Goal: Task Accomplishment & Management: Manage account settings

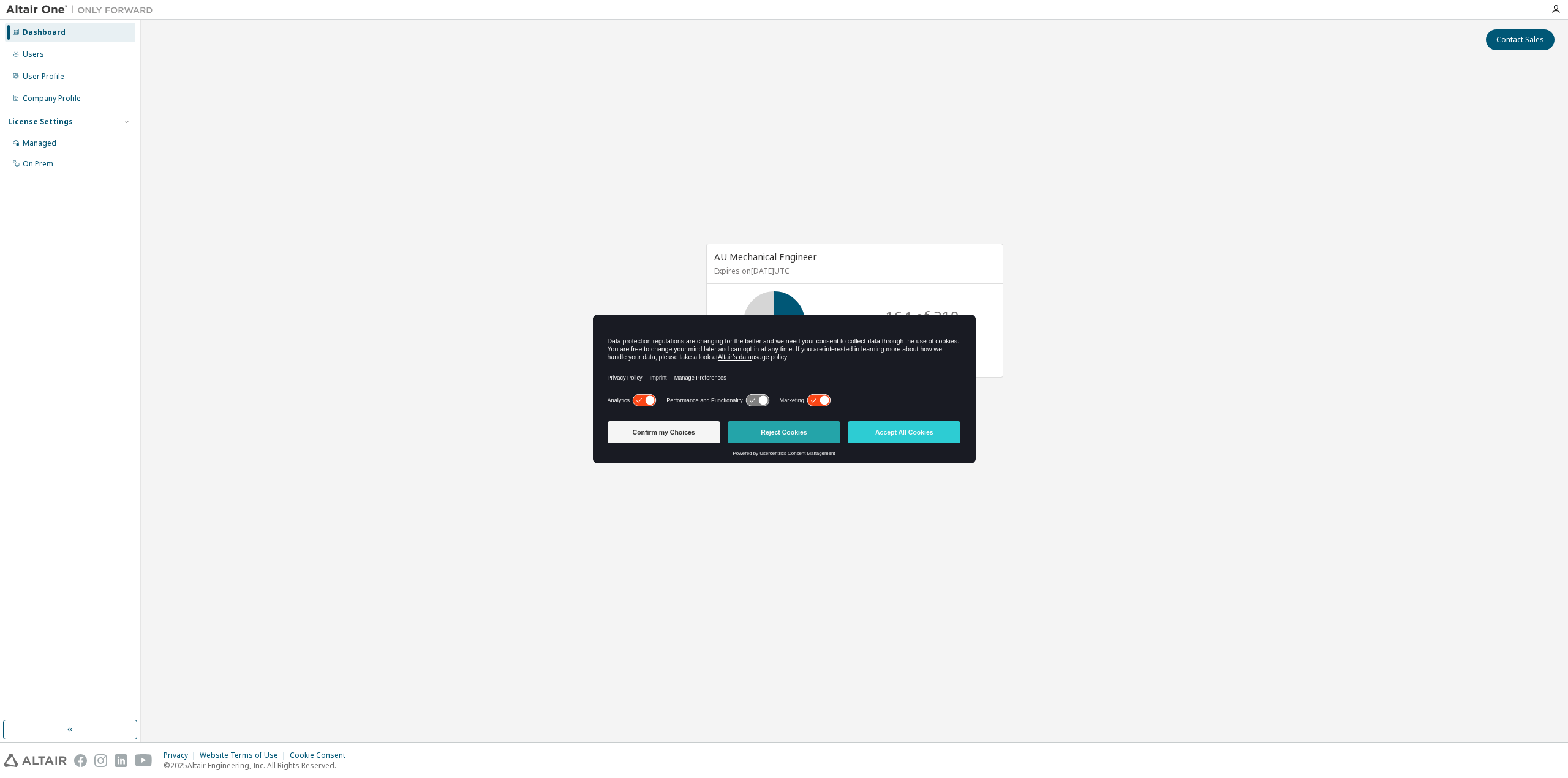
click at [786, 433] on button "Reject Cookies" at bounding box center [784, 432] width 113 height 22
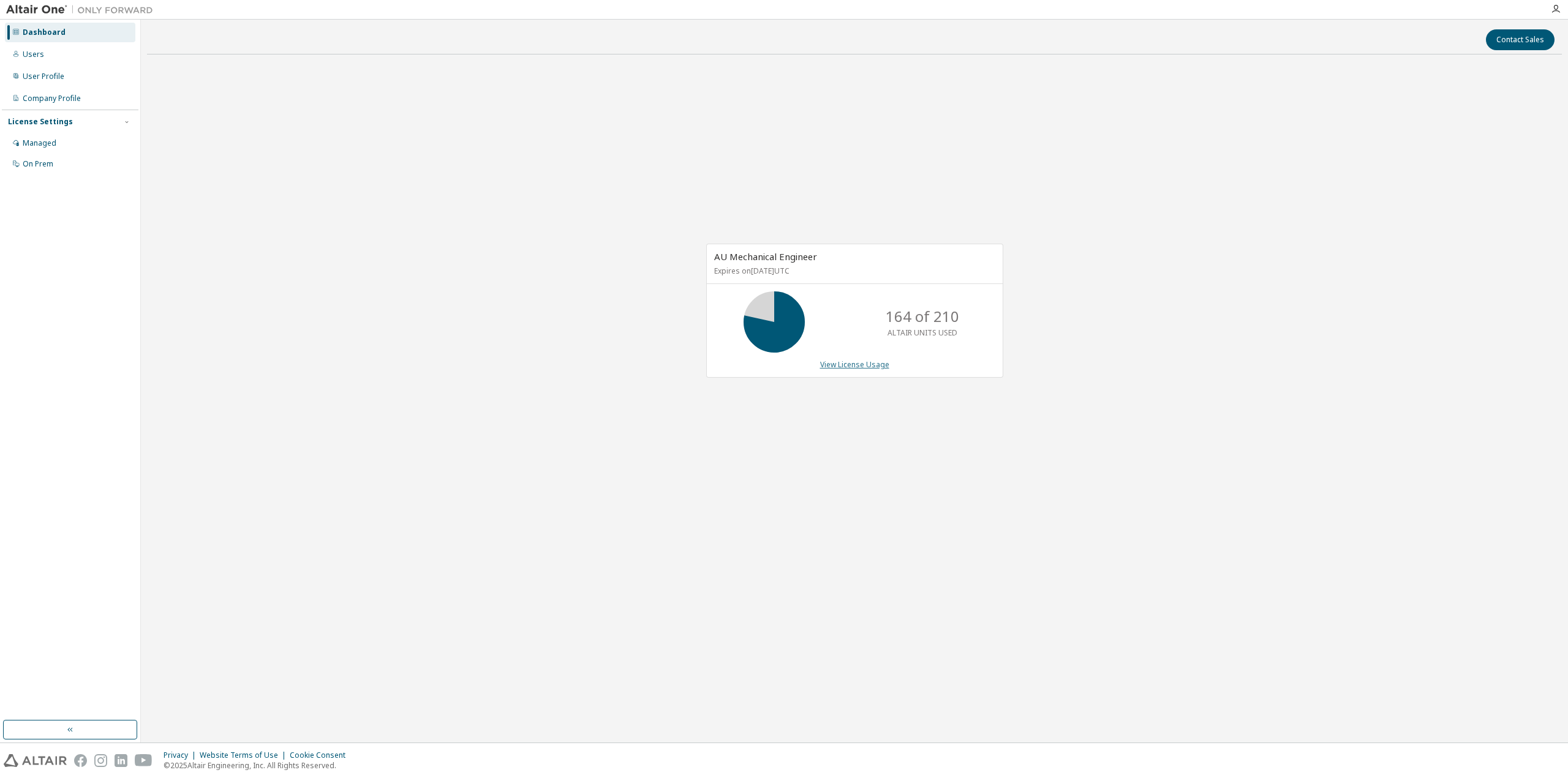
click at [840, 366] on link "View License Usage" at bounding box center [855, 364] width 69 height 10
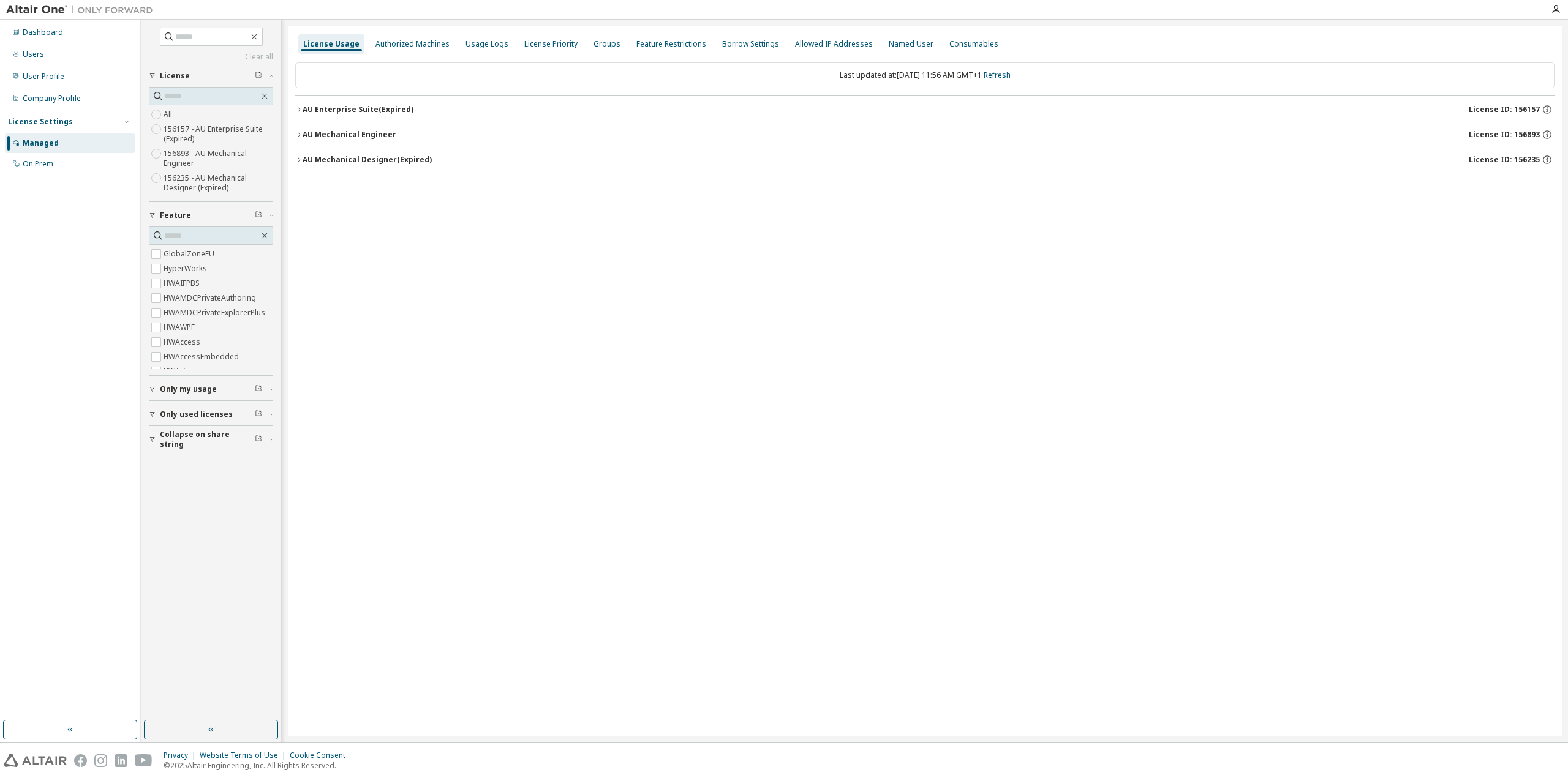
click at [301, 112] on icon "button" at bounding box center [299, 110] width 7 height 7
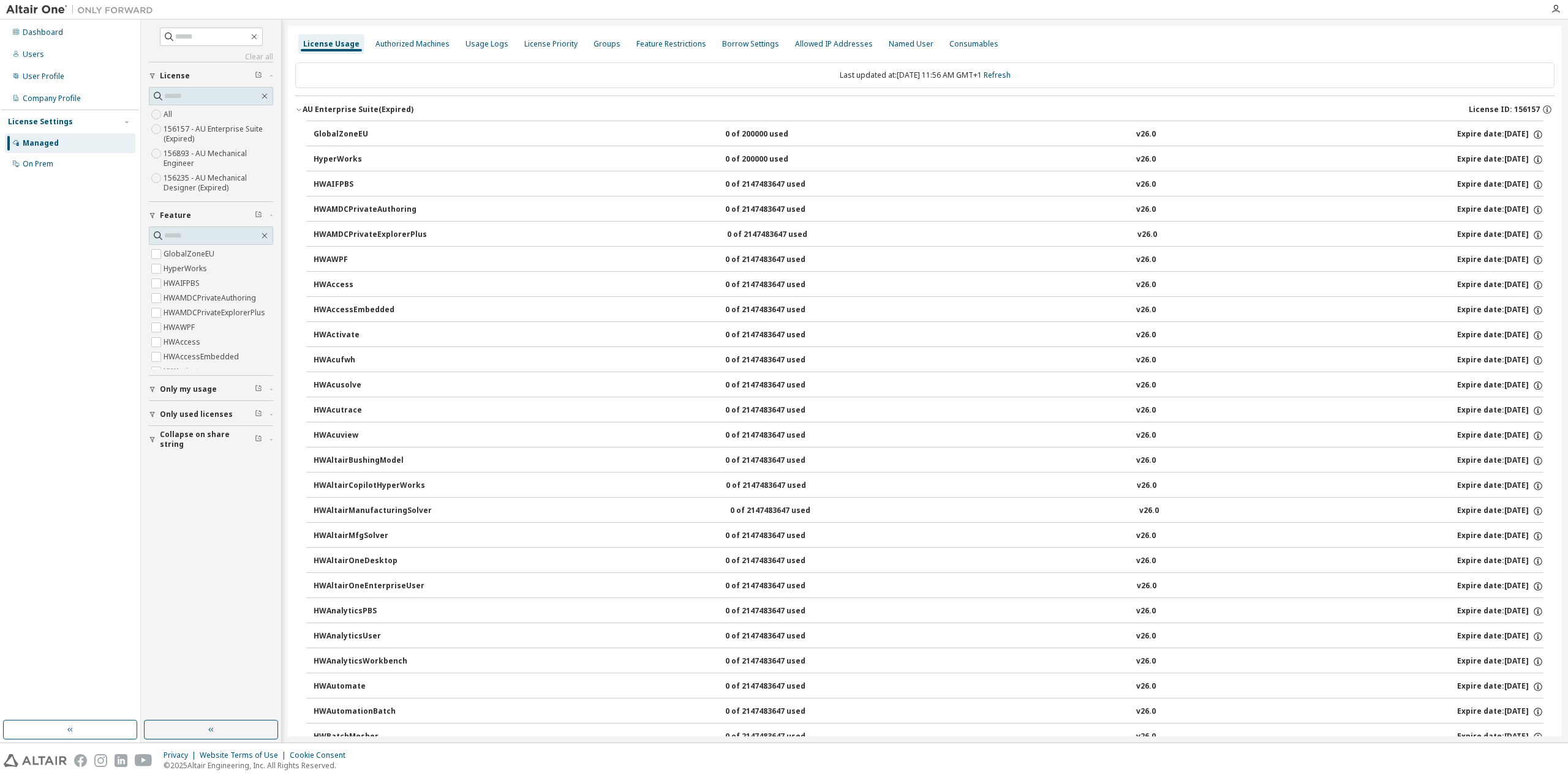
click at [301, 112] on icon "button" at bounding box center [299, 110] width 7 height 7
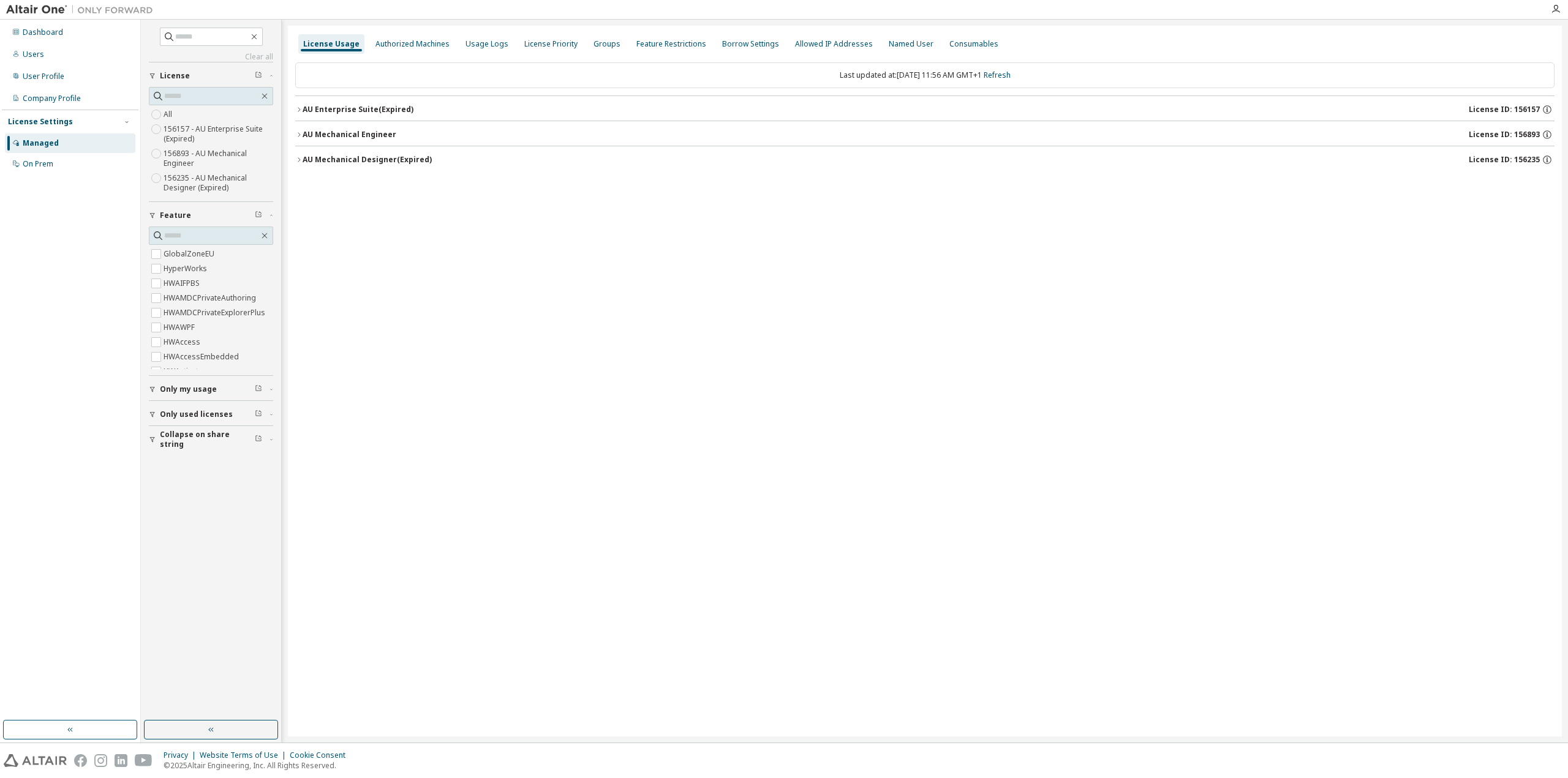
click at [300, 133] on icon "button" at bounding box center [299, 134] width 7 height 7
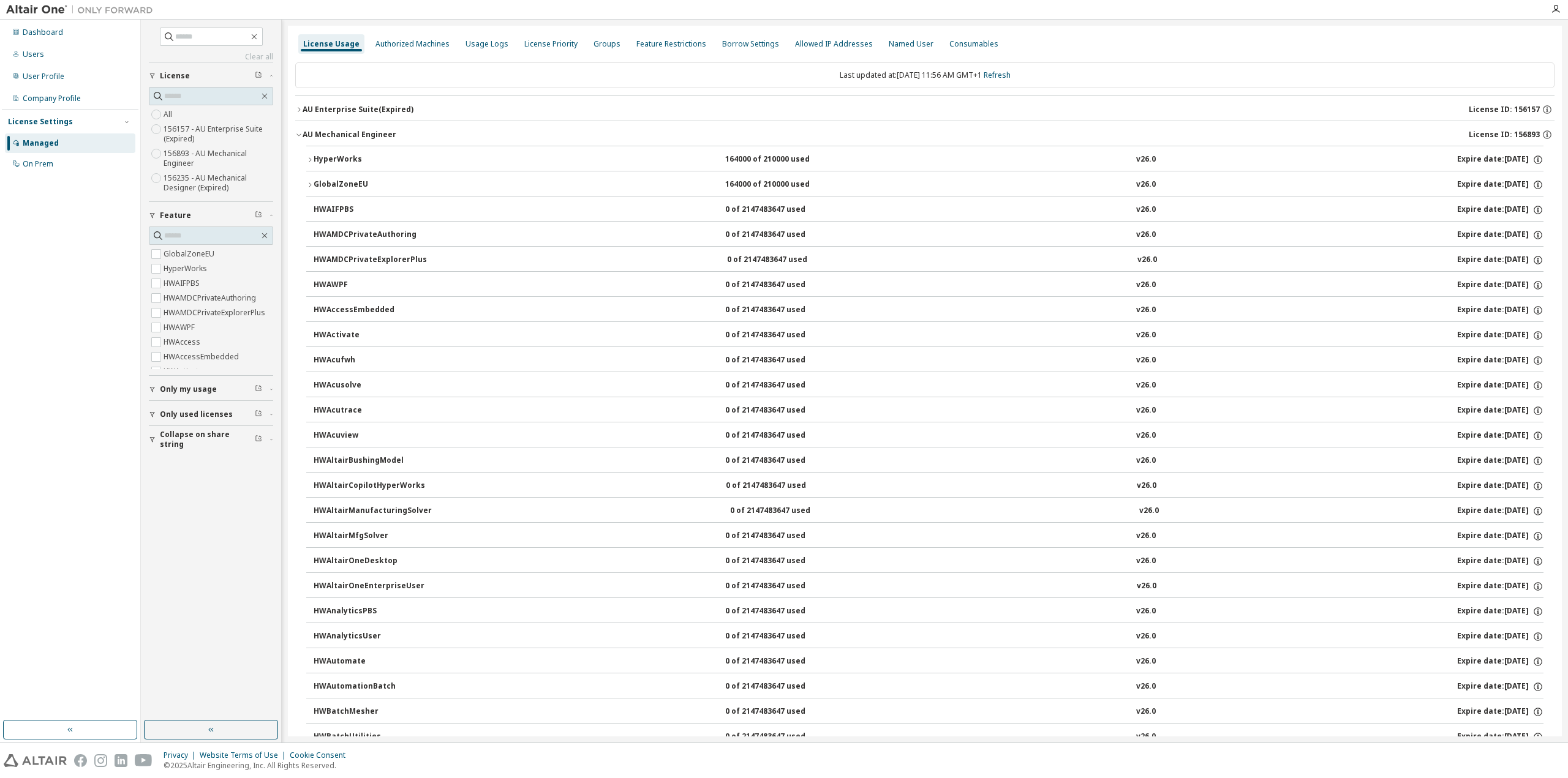
click at [300, 133] on icon "button" at bounding box center [299, 134] width 7 height 7
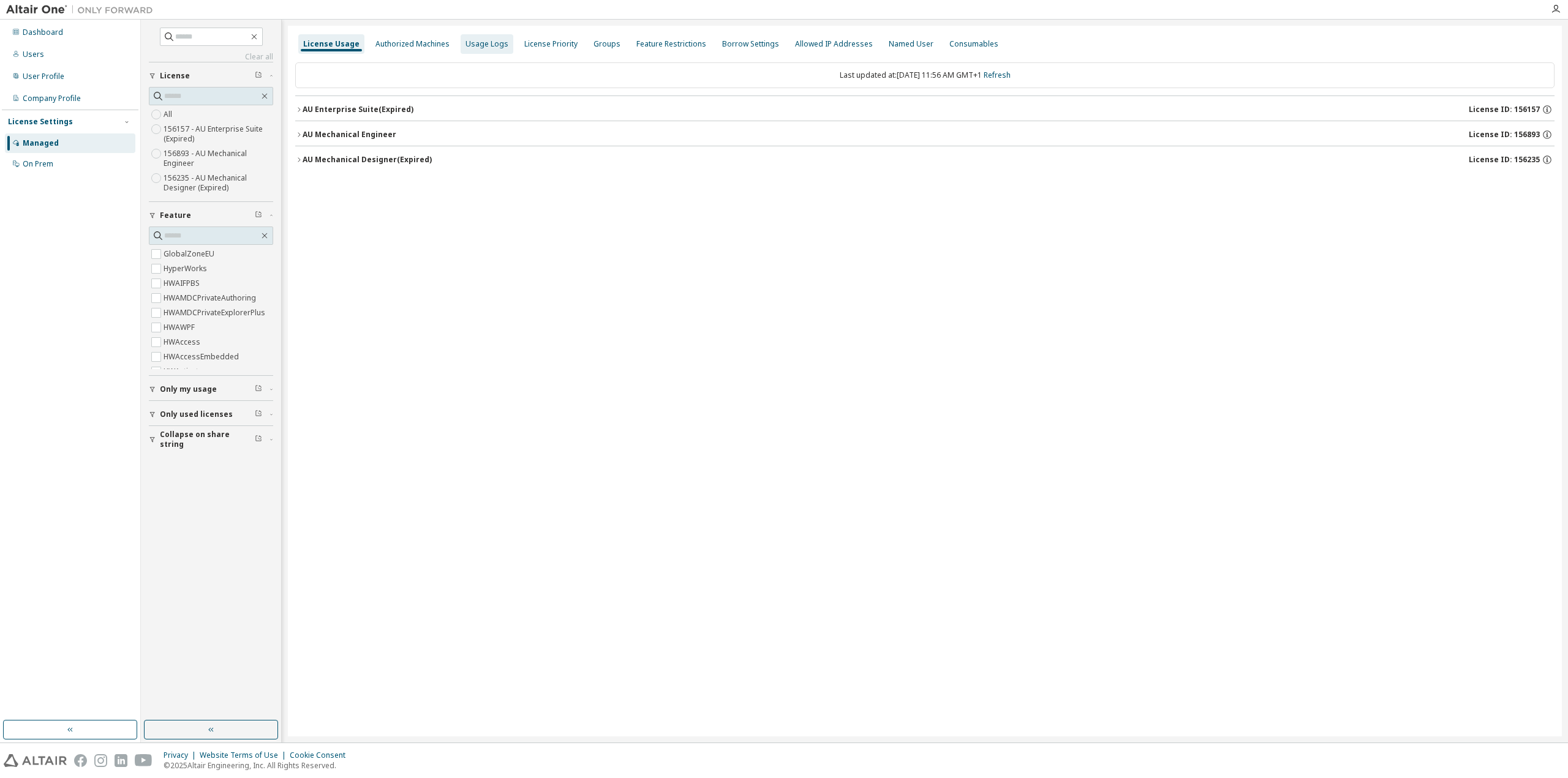
click at [493, 48] on div "Usage Logs" at bounding box center [487, 44] width 43 height 10
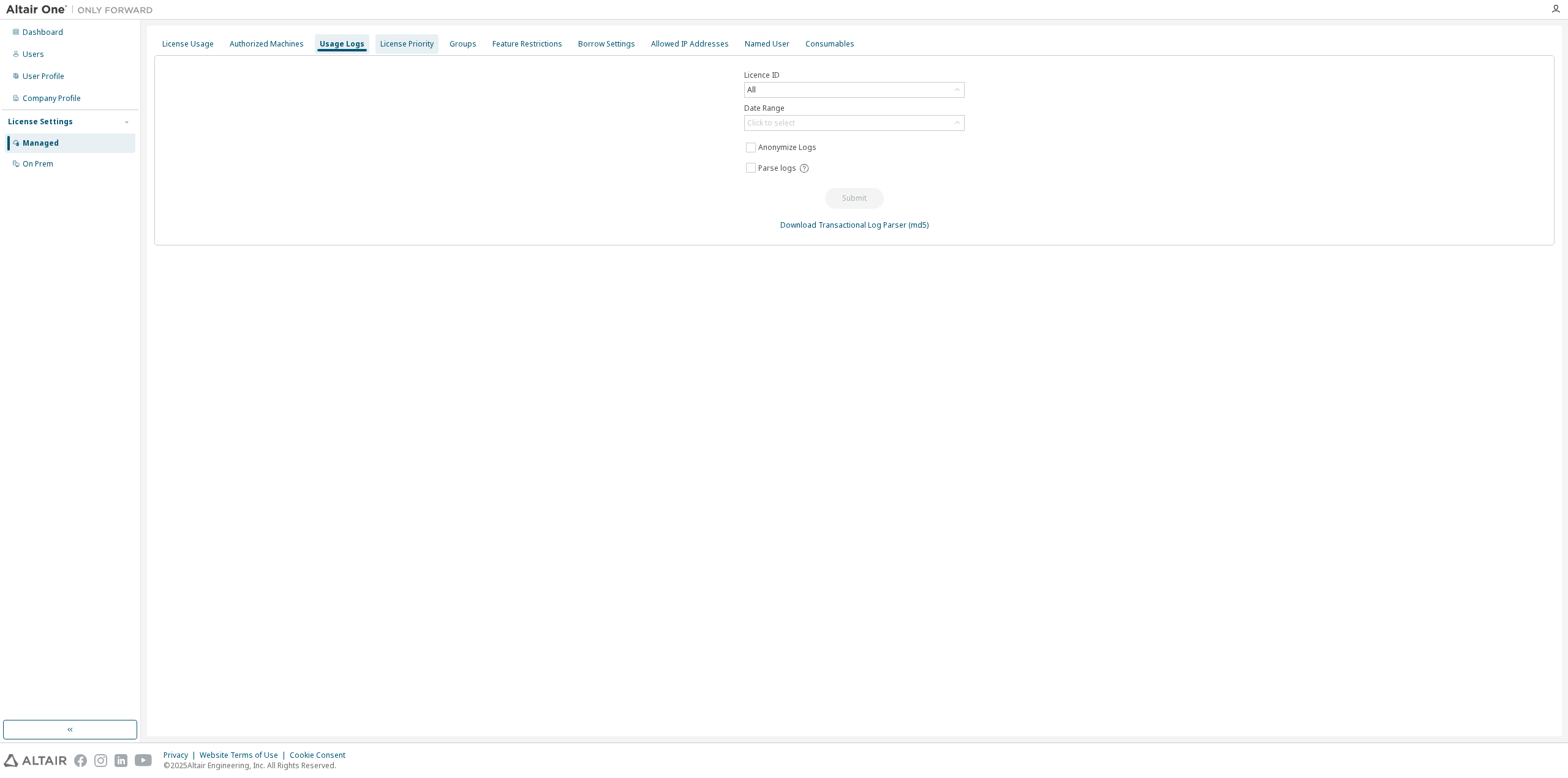
click at [424, 47] on div "License Priority" at bounding box center [407, 44] width 53 height 10
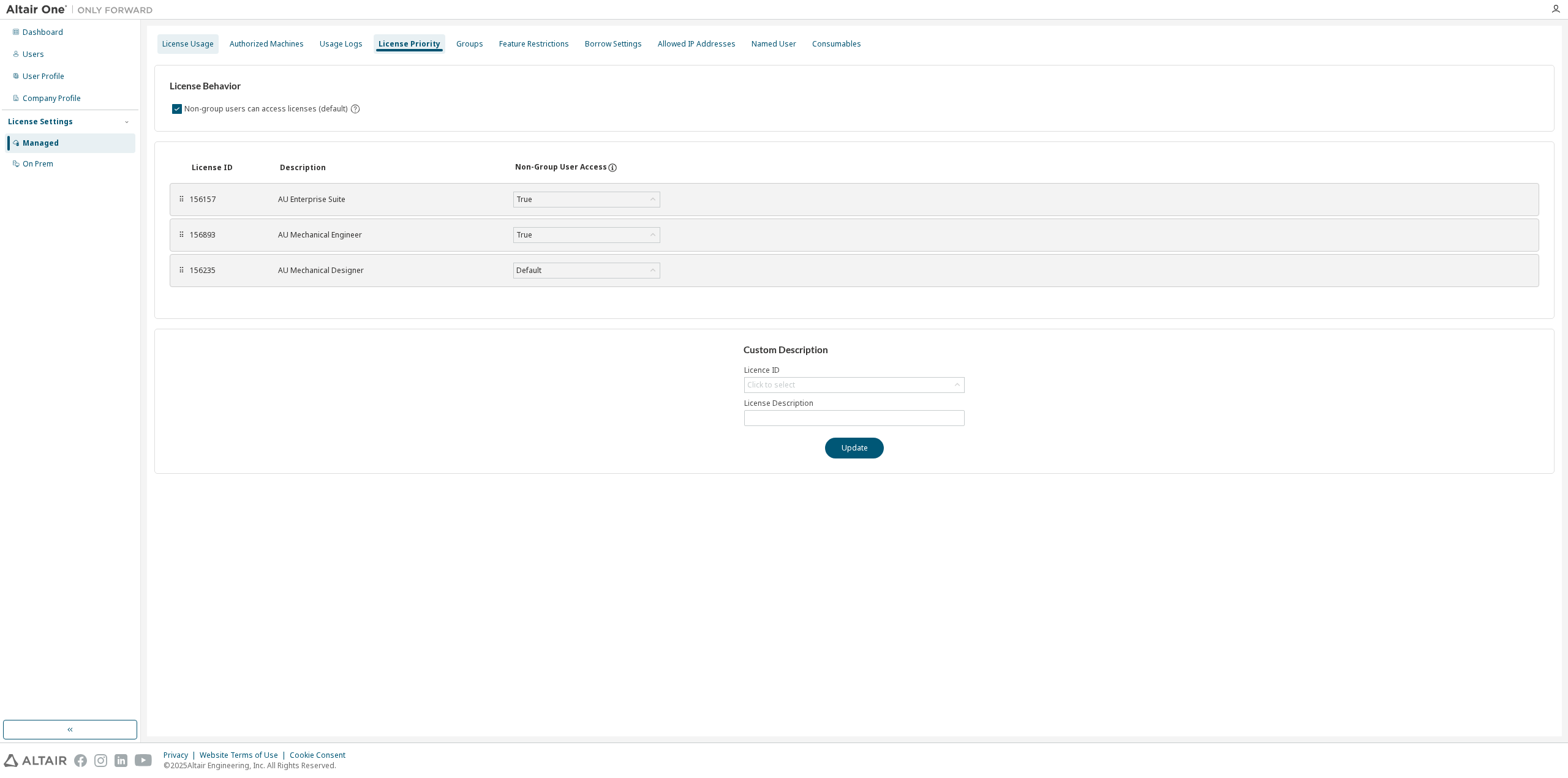
click at [203, 48] on div "License Usage" at bounding box center [188, 44] width 52 height 10
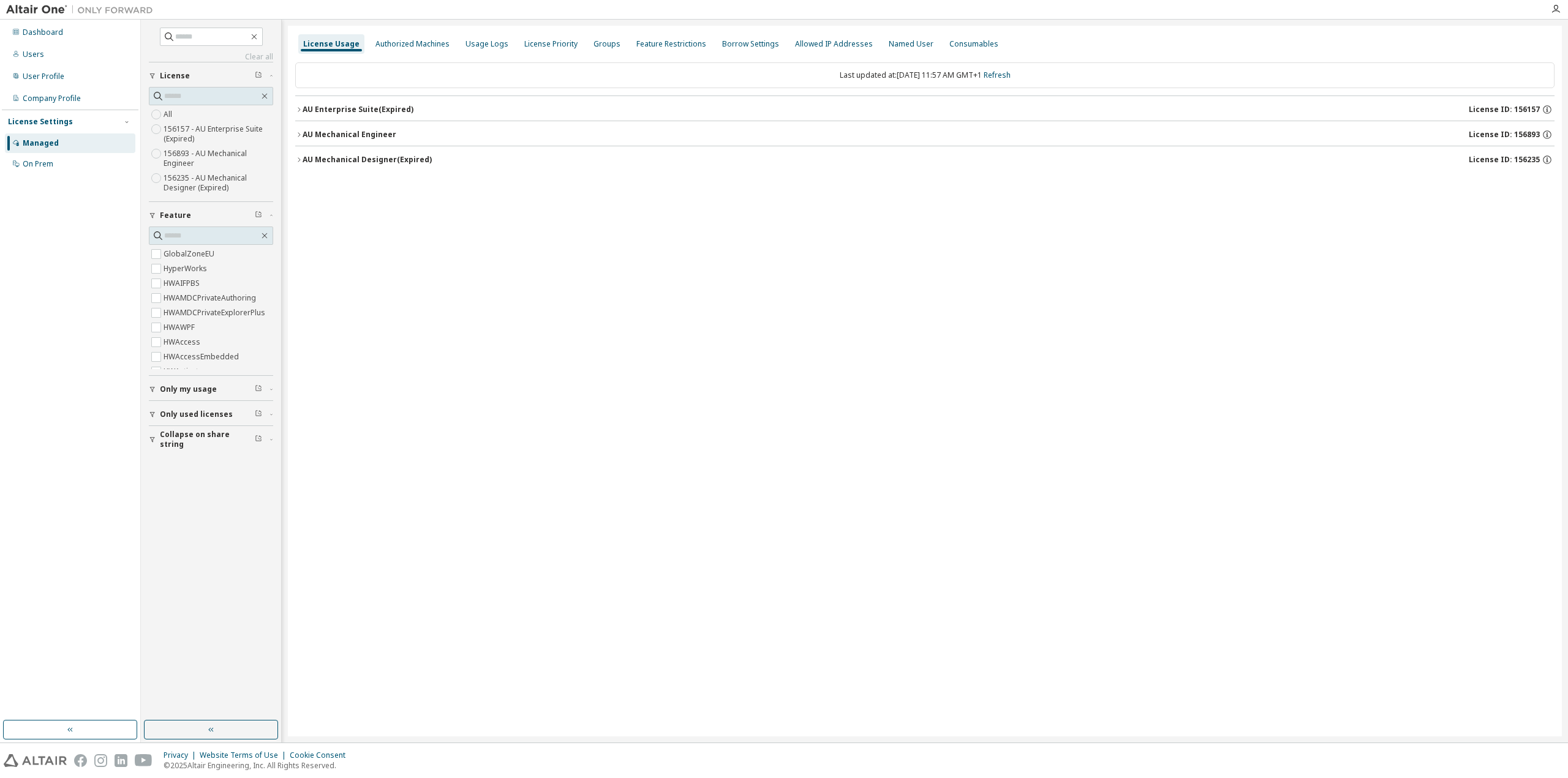
click at [298, 112] on icon "button" at bounding box center [299, 110] width 7 height 7
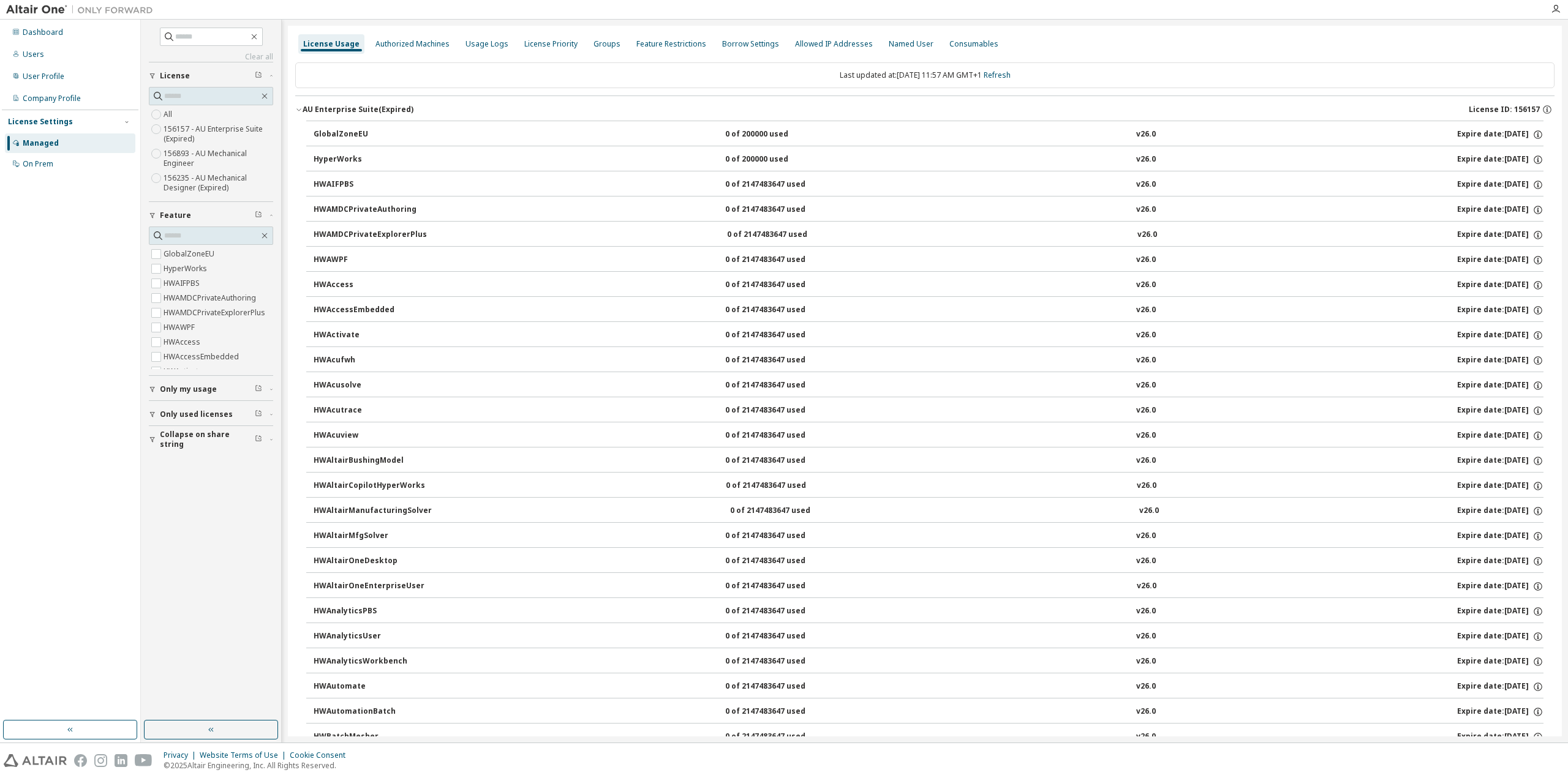
click at [298, 112] on icon "button" at bounding box center [299, 110] width 7 height 7
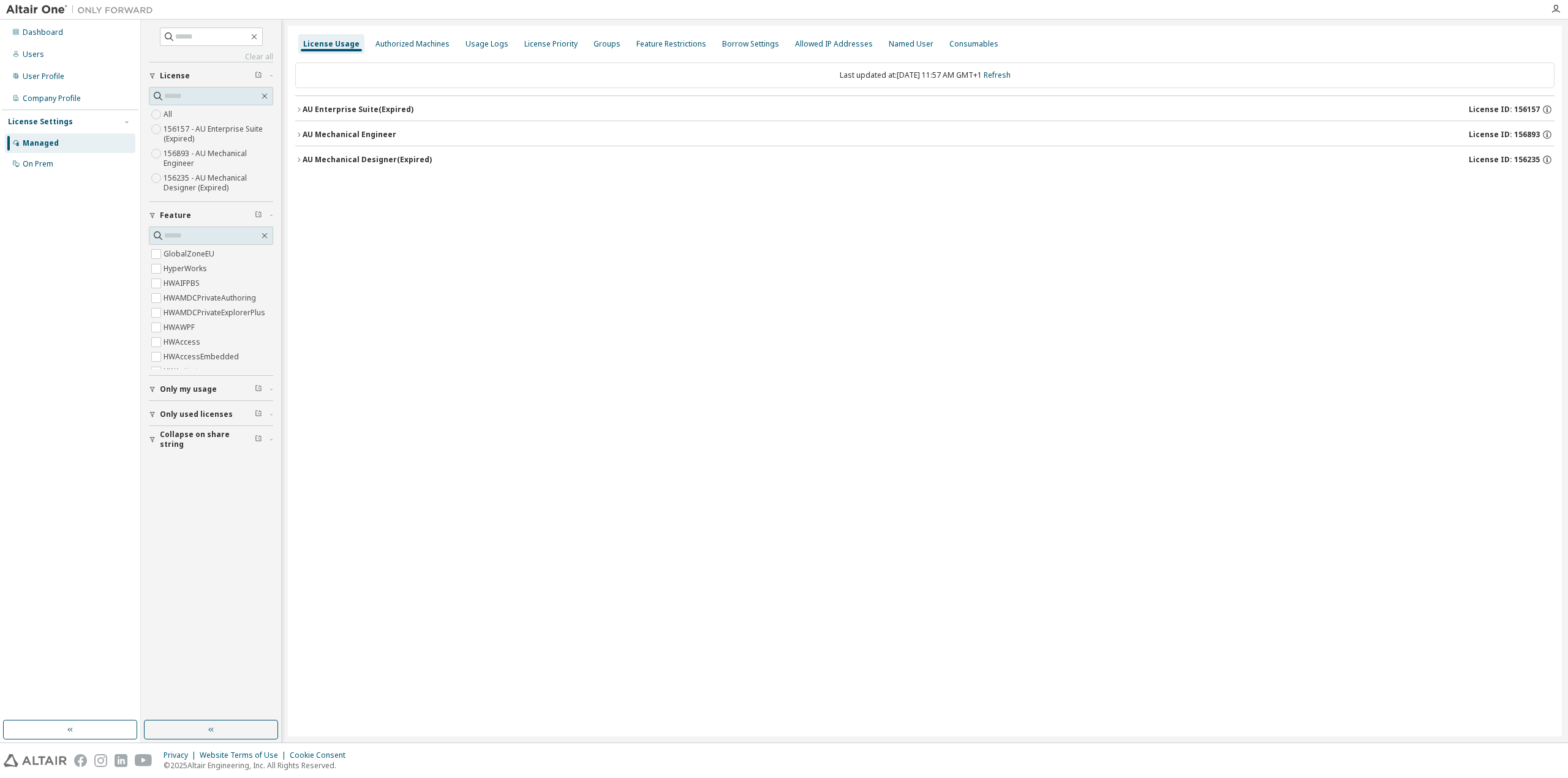
click at [302, 133] on icon "button" at bounding box center [299, 134] width 7 height 7
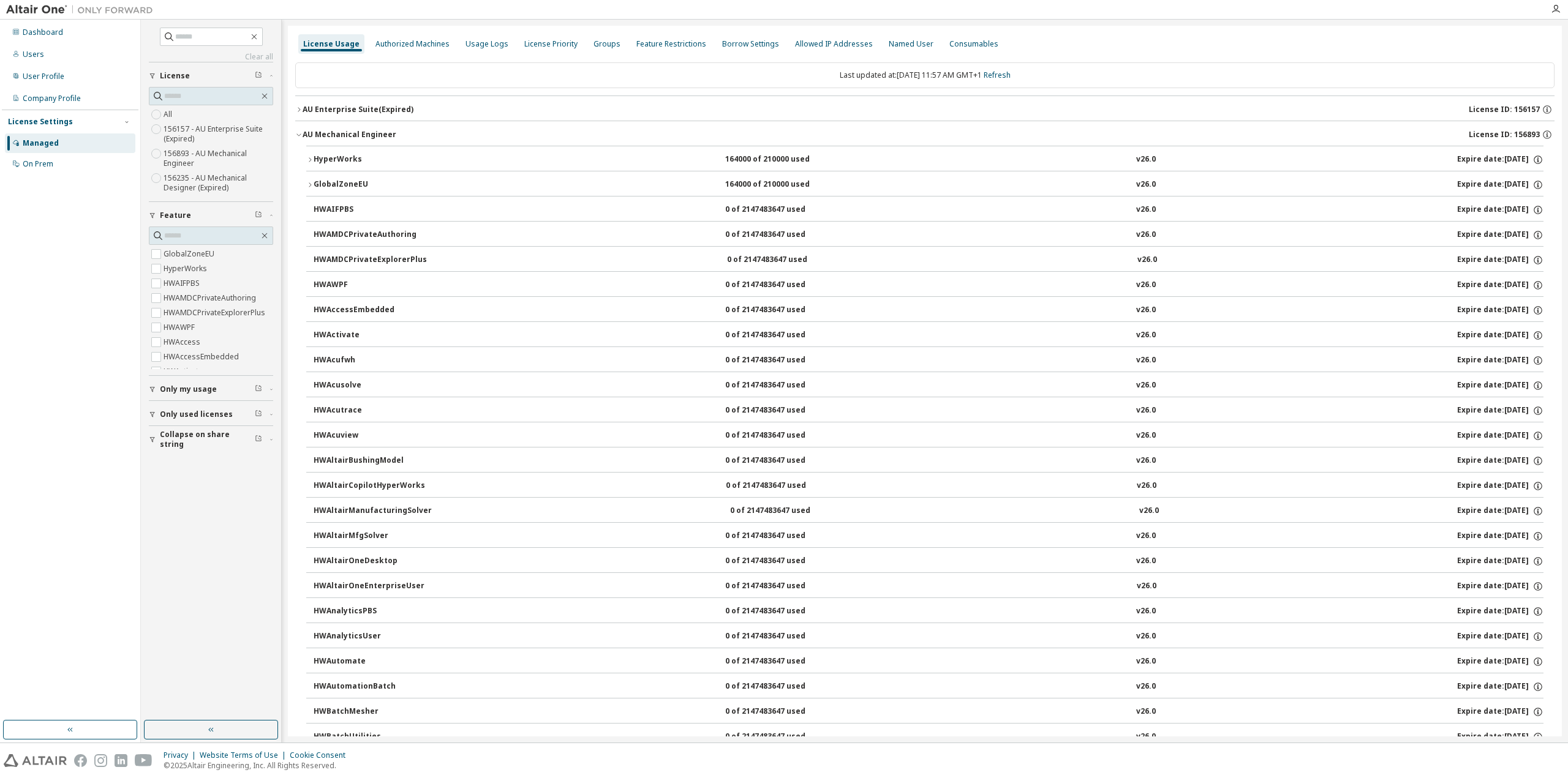
click at [302, 133] on icon "button" at bounding box center [299, 134] width 7 height 7
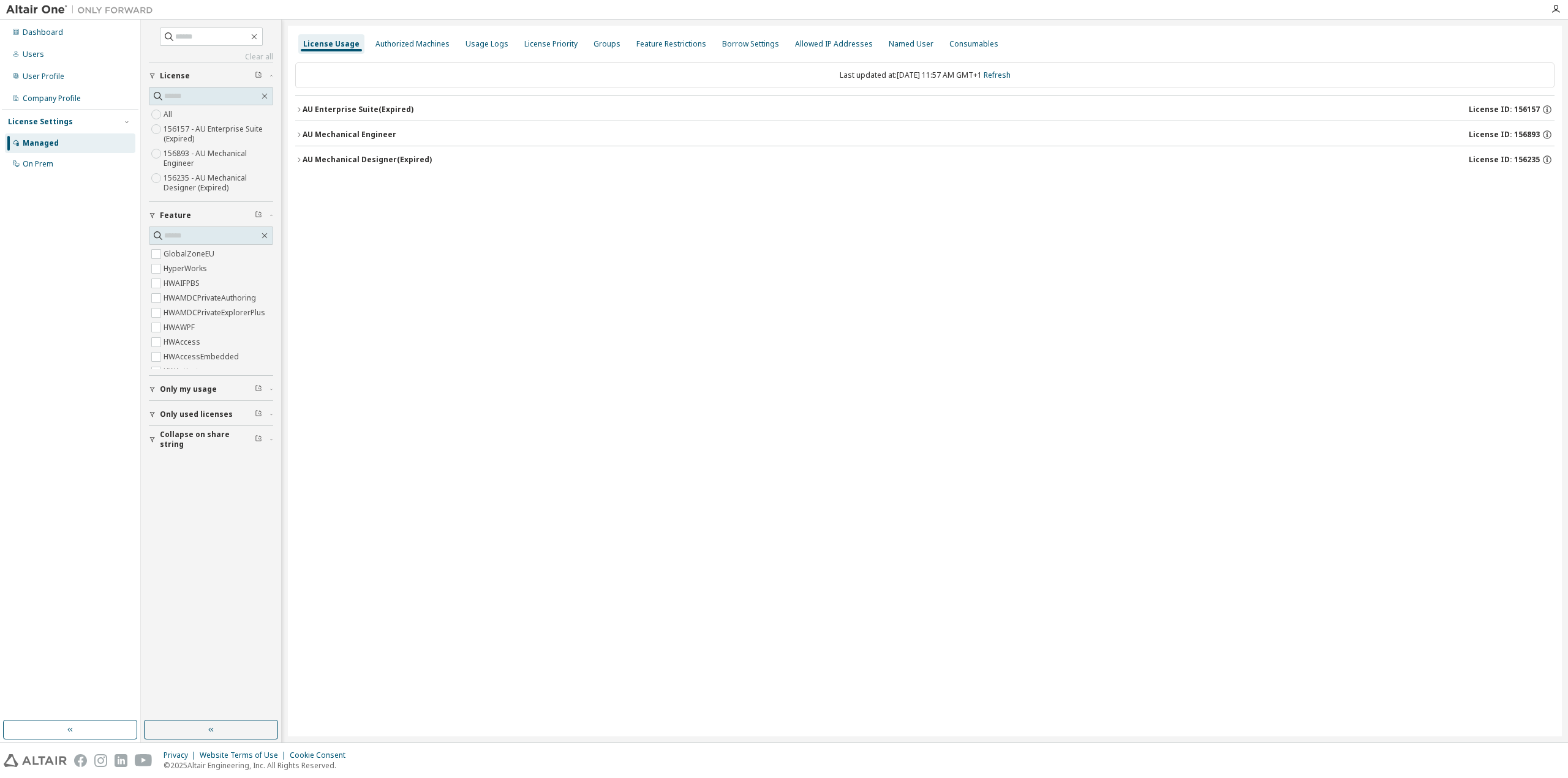
click at [298, 109] on icon "button" at bounding box center [299, 110] width 7 height 7
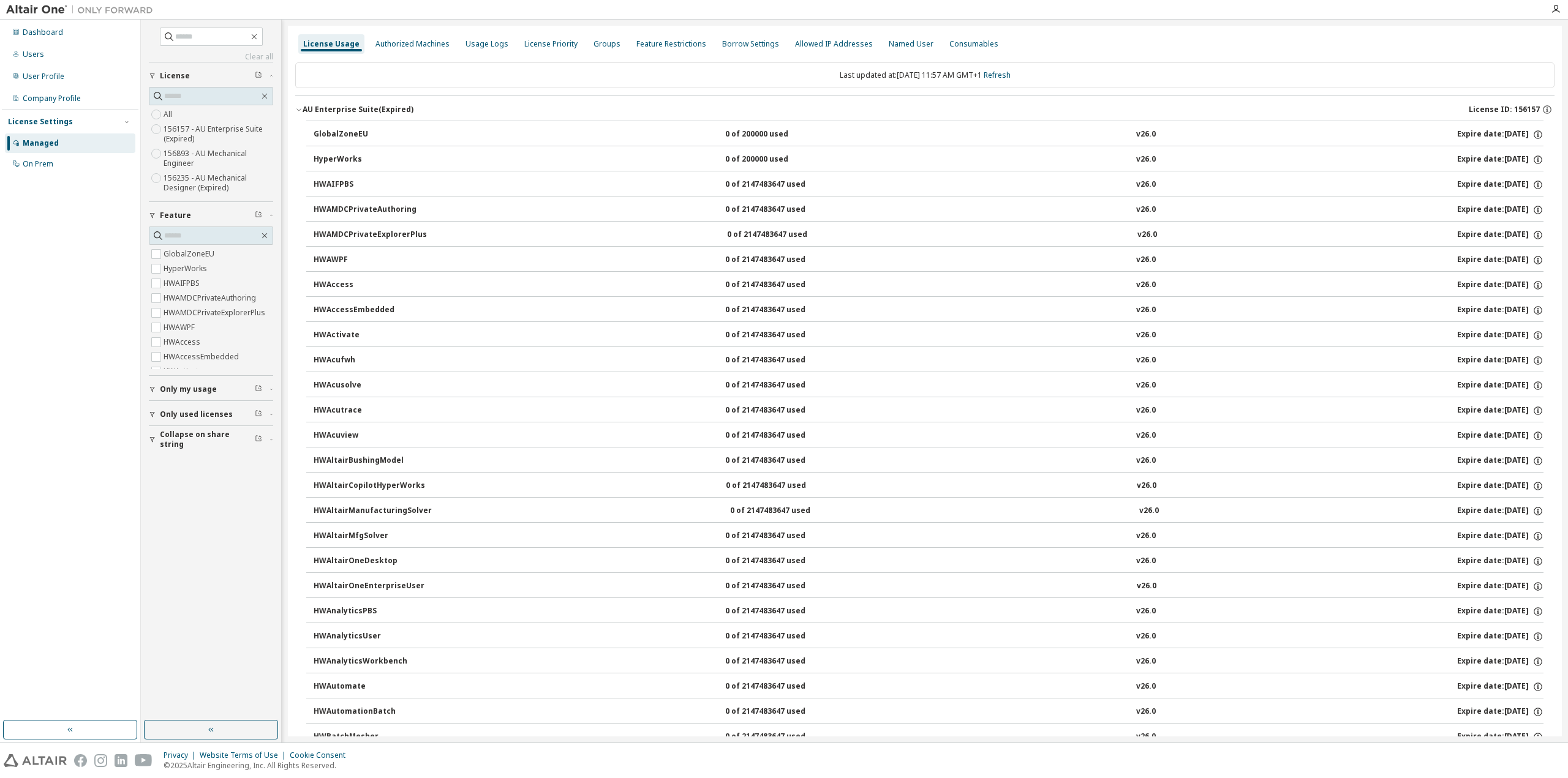
click at [298, 109] on icon "button" at bounding box center [299, 110] width 7 height 7
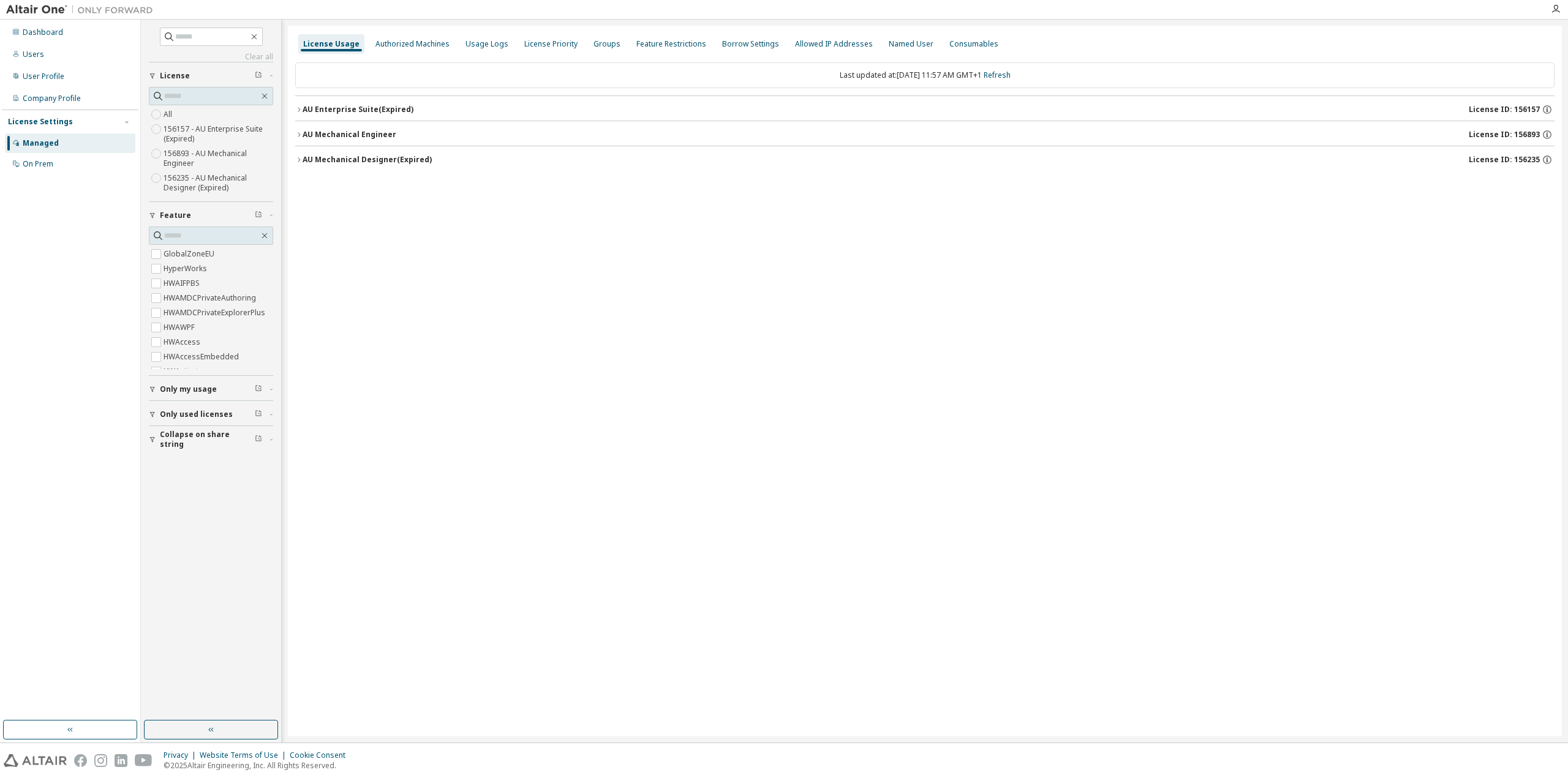
click at [299, 133] on icon "button" at bounding box center [299, 134] width 7 height 7
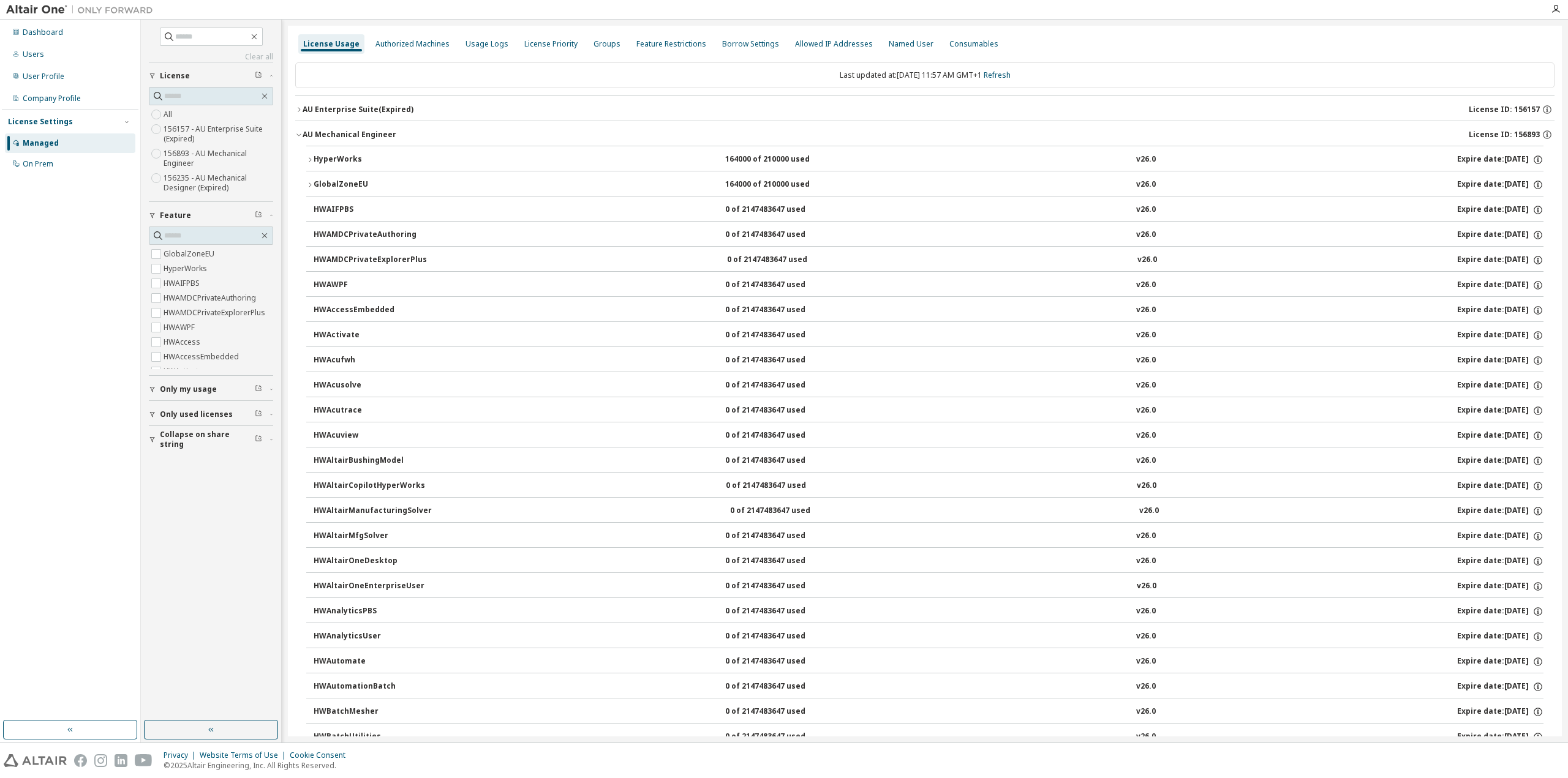
click at [301, 134] on icon "button" at bounding box center [299, 134] width 7 height 7
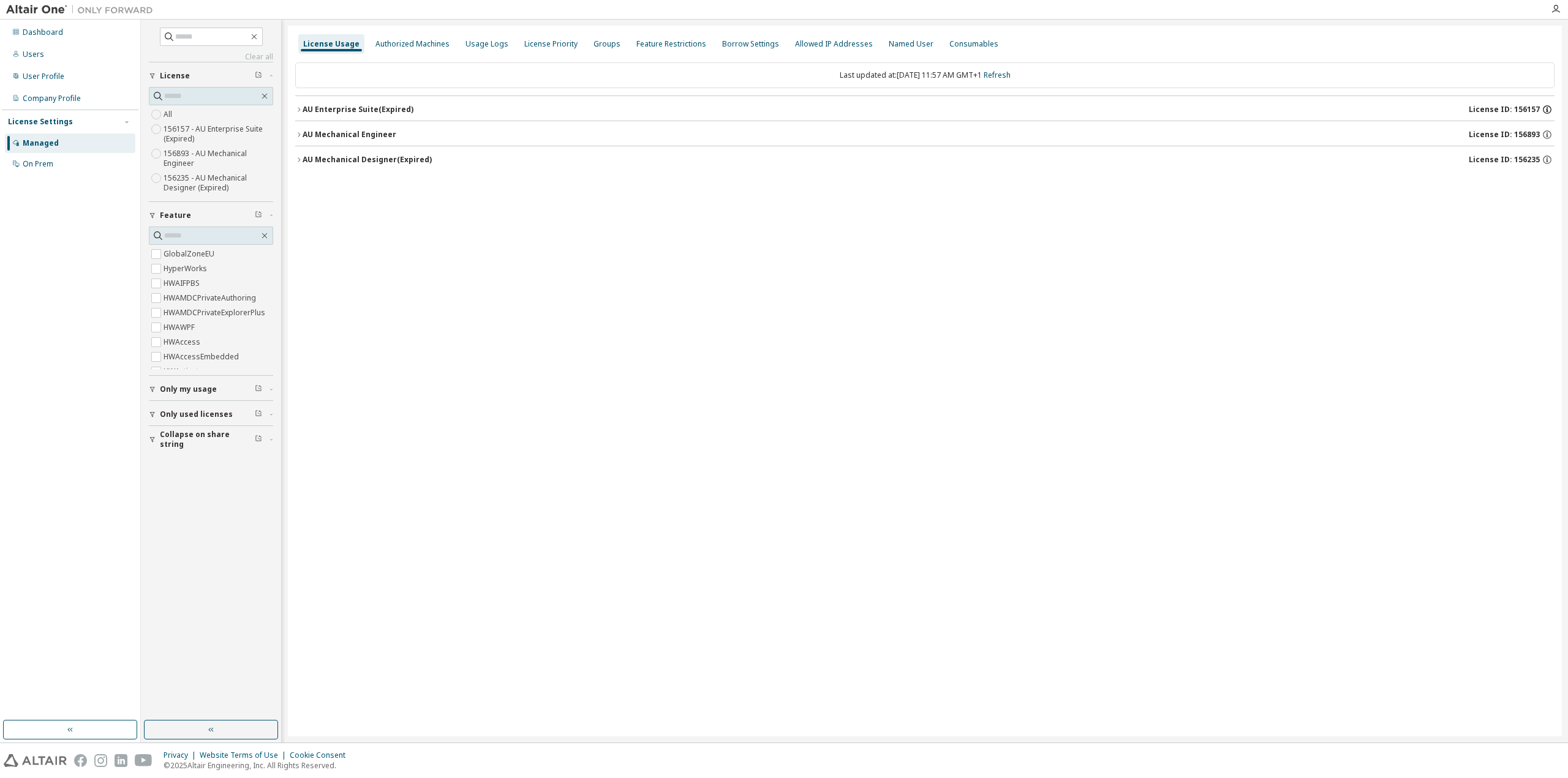
click at [1545, 110] on icon "button" at bounding box center [1547, 110] width 11 height 11
